Goal: Information Seeking & Learning: Learn about a topic

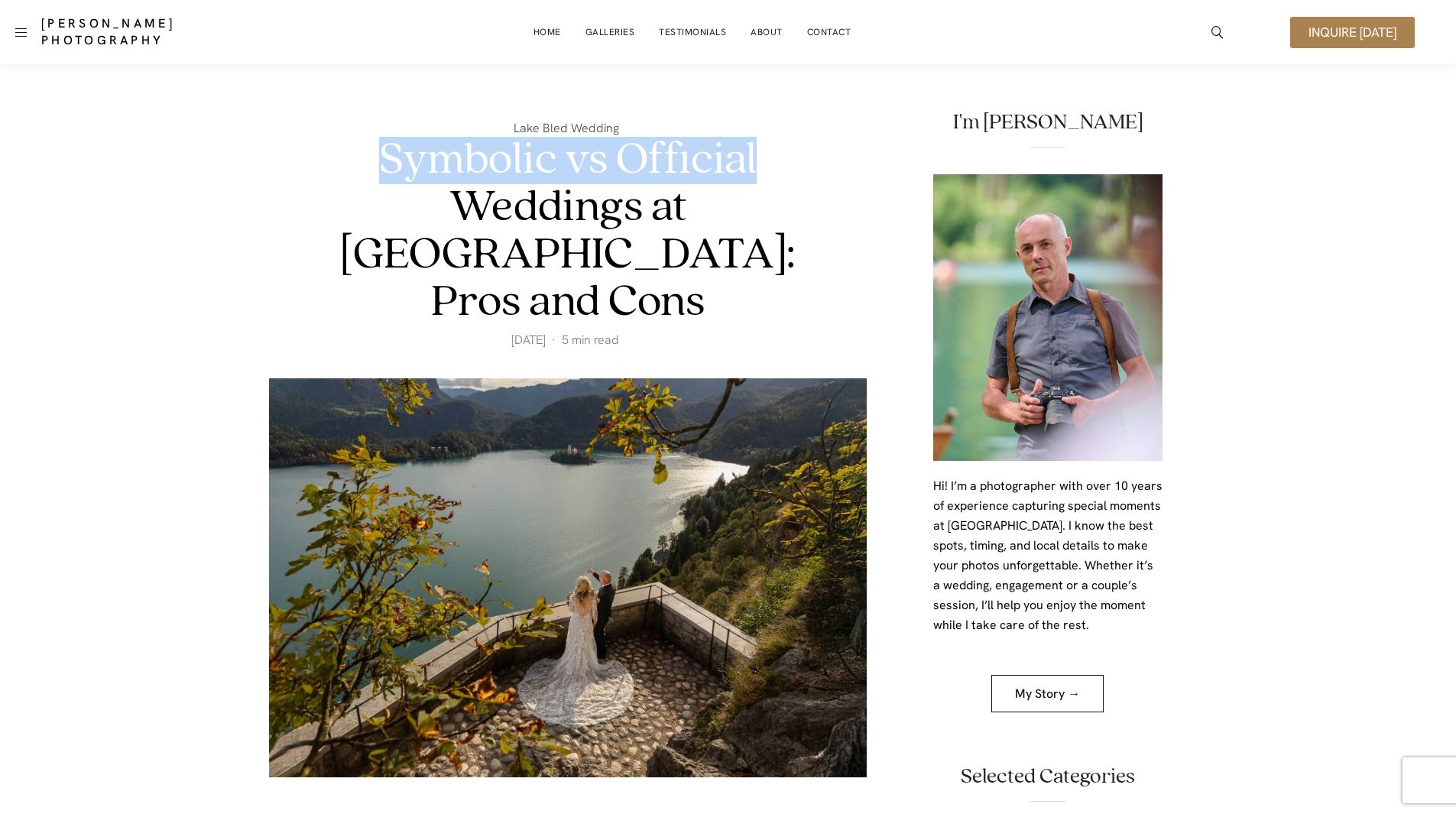
drag, startPoint x: 377, startPoint y: 160, endPoint x: 757, endPoint y: 169, distance: 380.1
click at [757, 169] on h1 "Symbolic vs Official Weddings at Lake Bled: Pros and Cons" at bounding box center [567, 231] width 475 height 189
copy h1 "Symbolic vs Official"
